Goal: Information Seeking & Learning: Find contact information

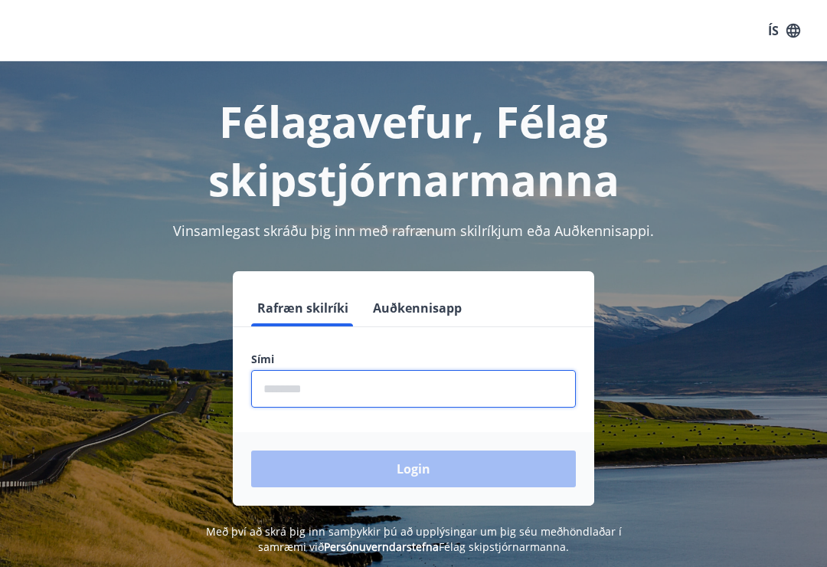
scroll to position [262, 0]
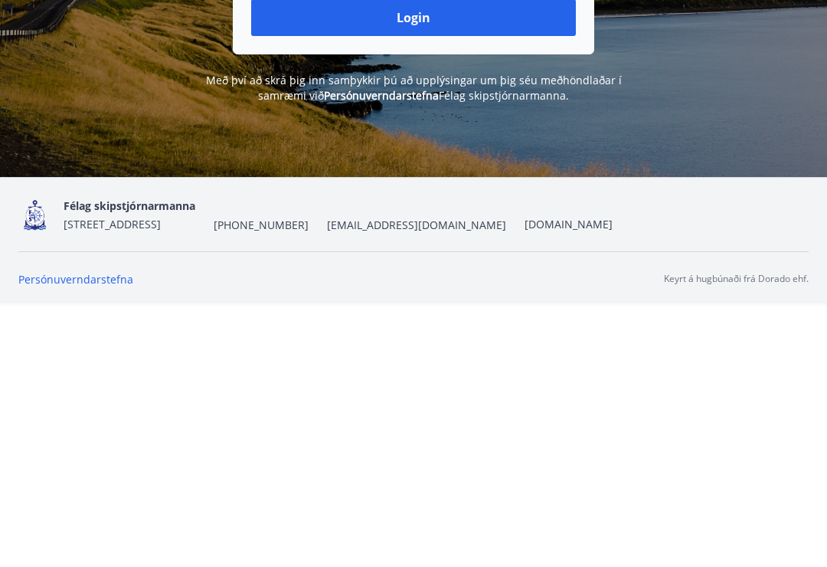
type input "********"
click at [460, 260] on button "Login" at bounding box center [413, 278] width 325 height 37
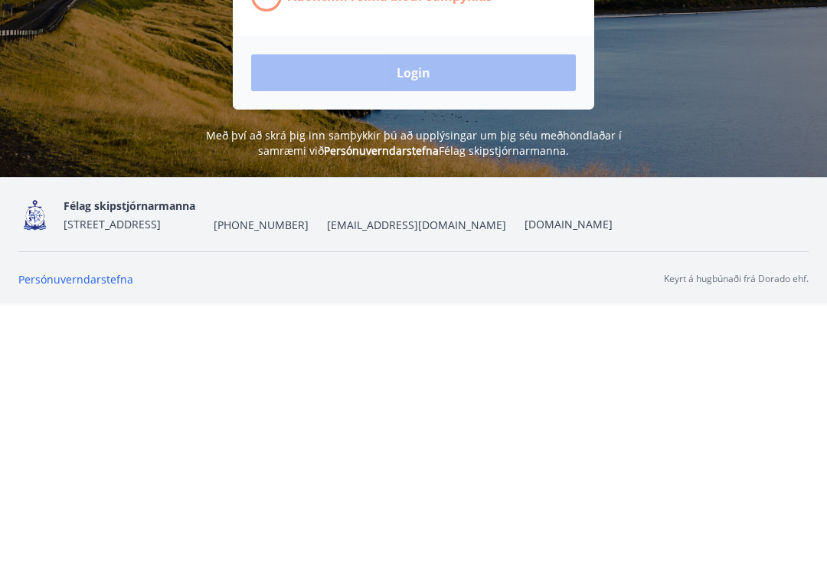
scroll to position [214, 0]
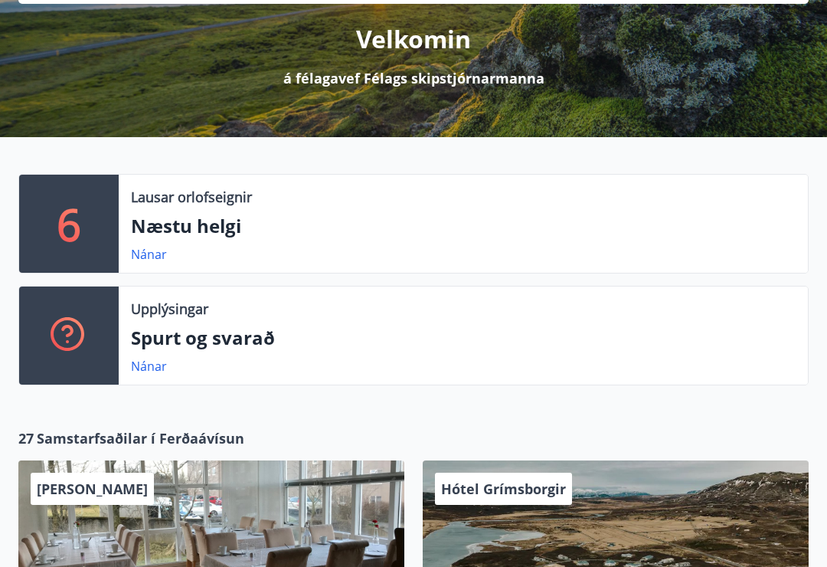
scroll to position [187, 0]
click at [241, 336] on p "Spurt og svarað" at bounding box center [463, 338] width 665 height 26
click at [158, 366] on link "Nánar" at bounding box center [149, 366] width 36 height 17
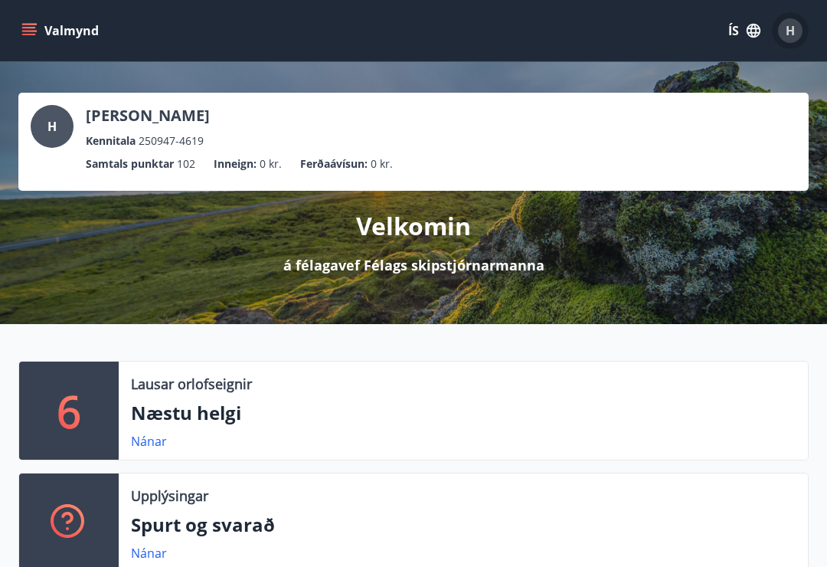
click at [790, 28] on span "H" at bounding box center [790, 30] width 9 height 17
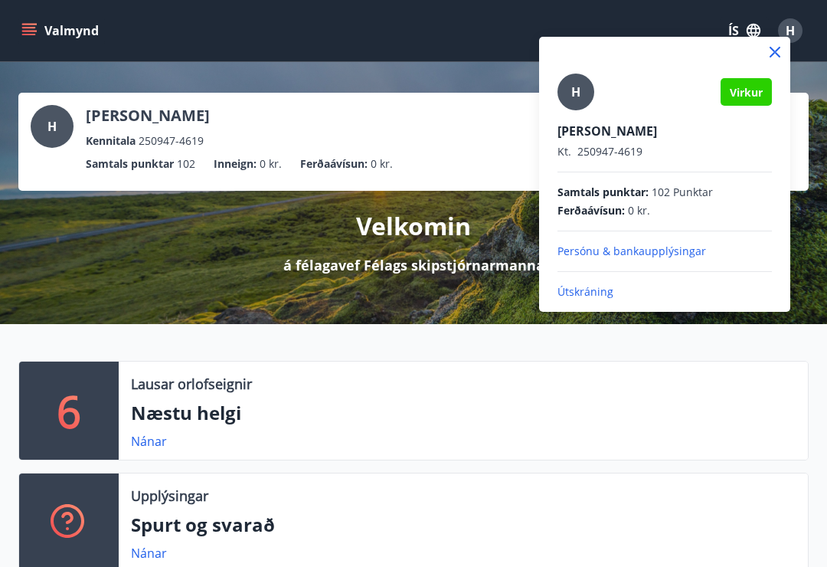
click at [777, 48] on icon at bounding box center [775, 52] width 18 height 18
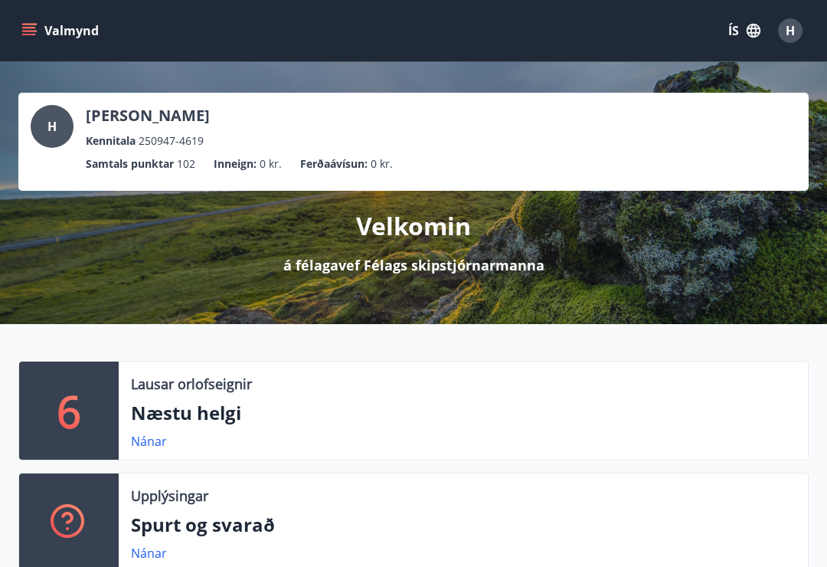
click at [451, 230] on p "Velkomin" at bounding box center [413, 226] width 115 height 34
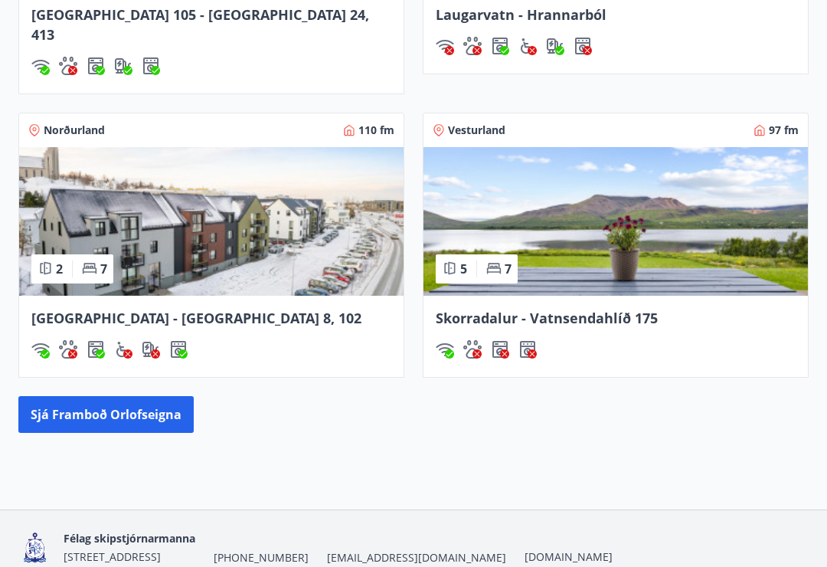
scroll to position [1363, 0]
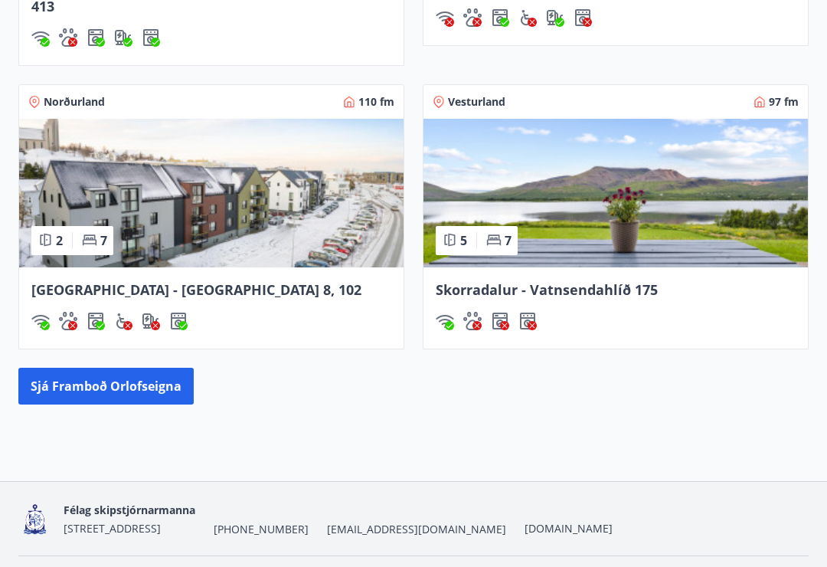
click at [456, 522] on span "[EMAIL_ADDRESS][DOMAIN_NAME]" at bounding box center [416, 529] width 179 height 15
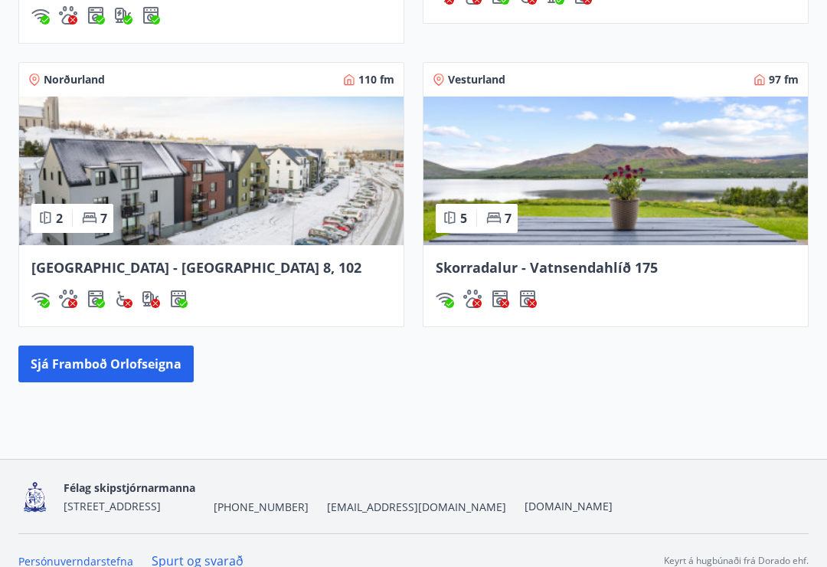
scroll to position [1386, 0]
